Goal: Information Seeking & Learning: Learn about a topic

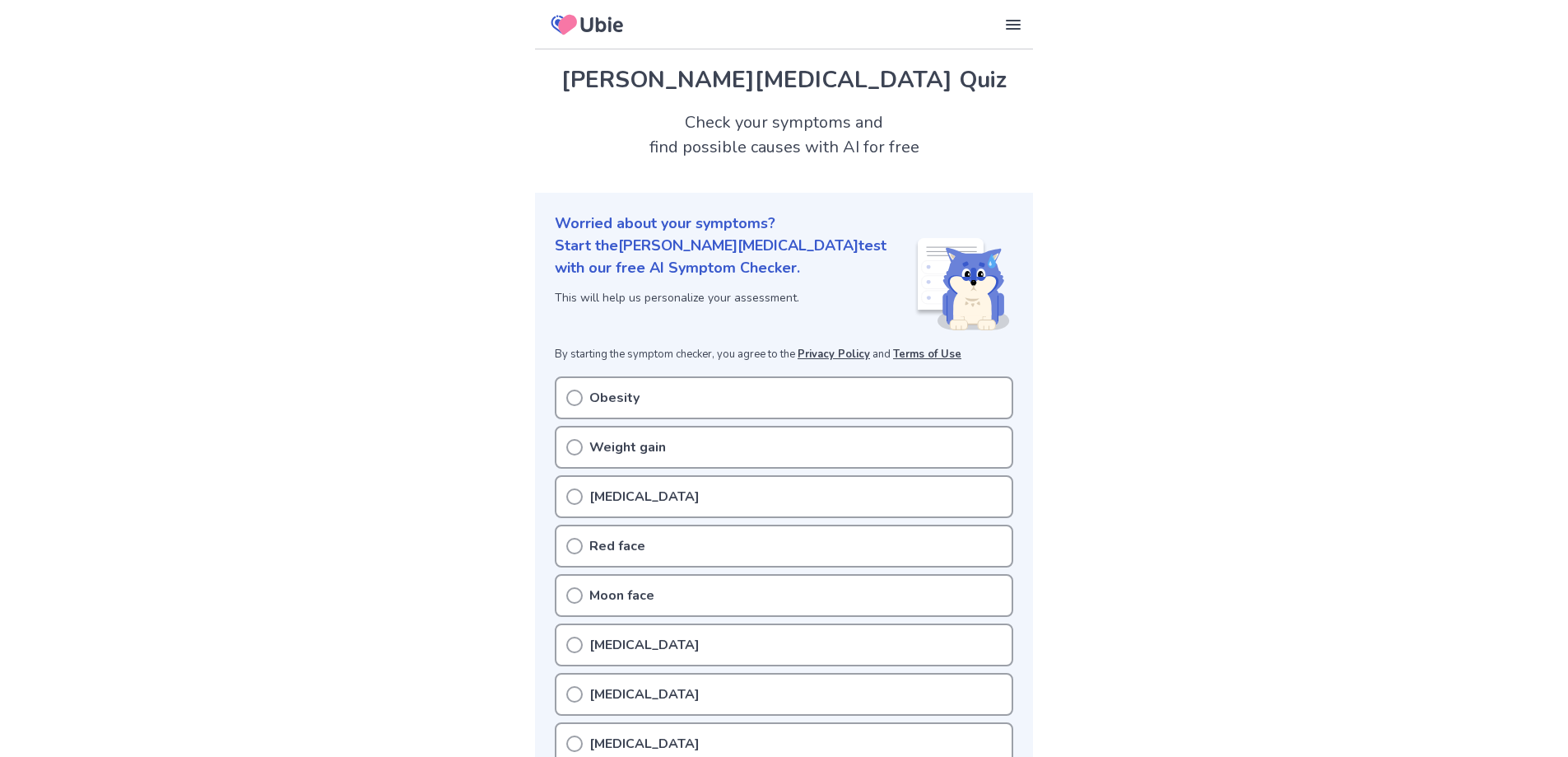
click at [579, 457] on div "Weight gain" at bounding box center [783, 447] width 458 height 43
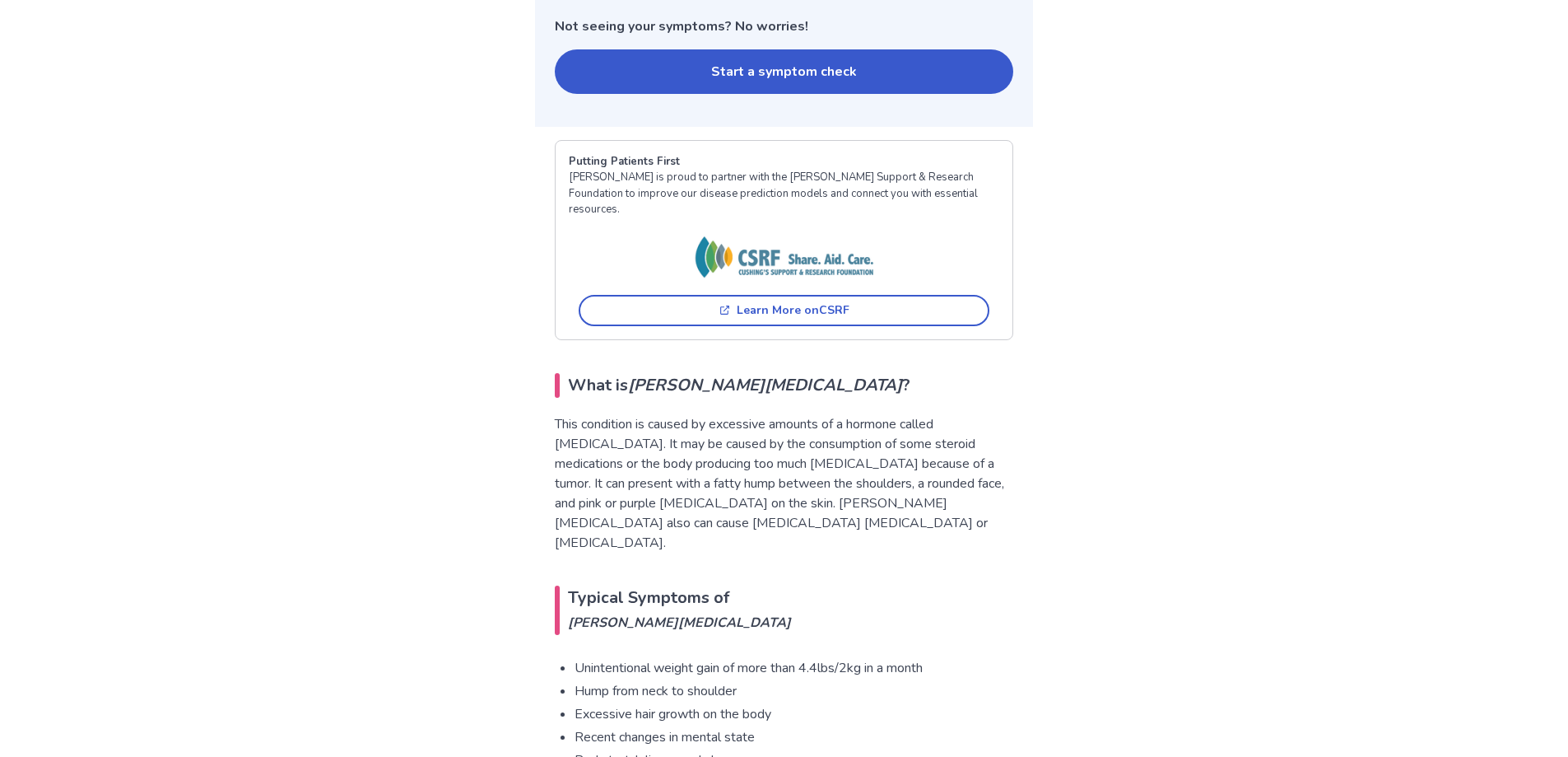
scroll to position [989, 0]
